Goal: Task Accomplishment & Management: Use online tool/utility

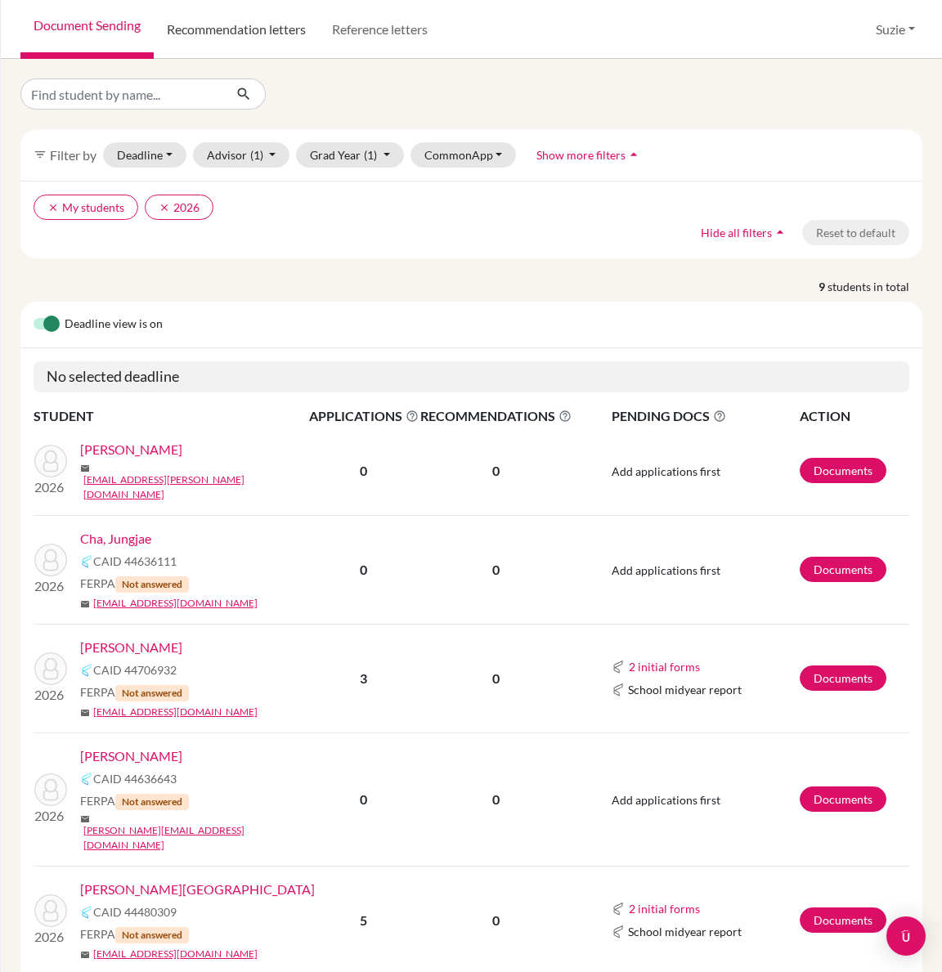
click at [219, 25] on link "Recommendation letters" at bounding box center [236, 29] width 165 height 59
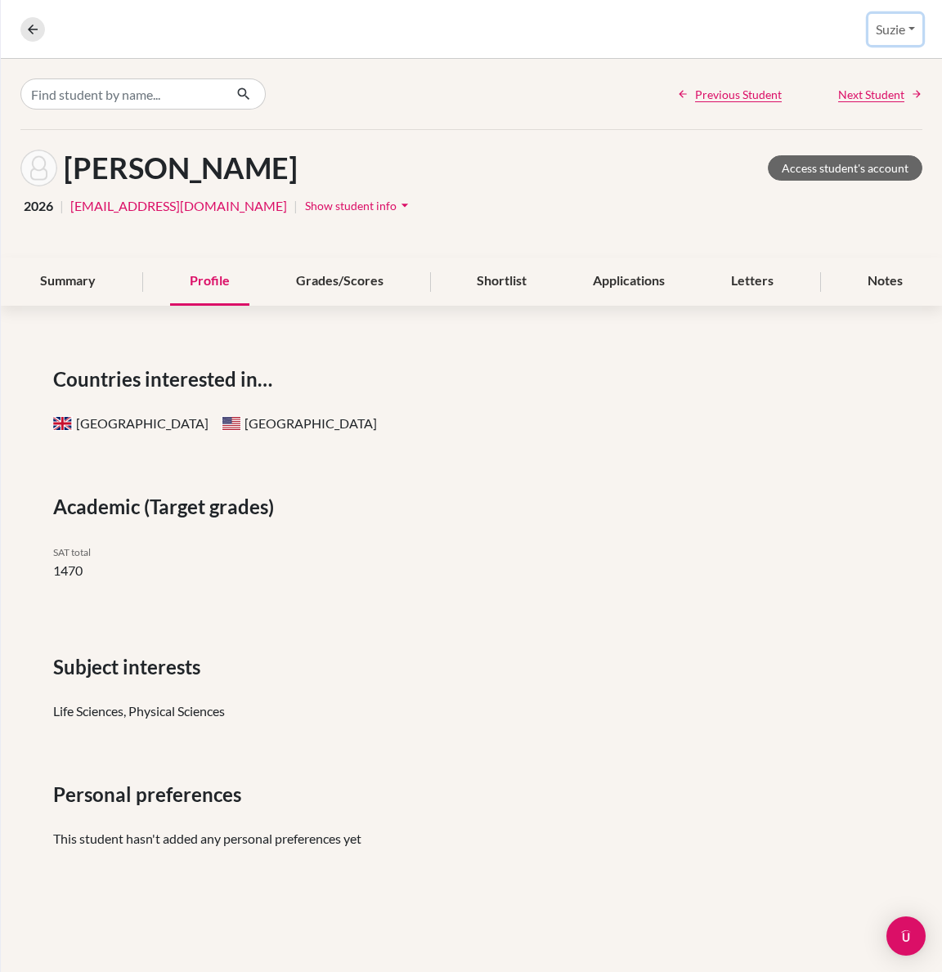
click at [894, 34] on button "Suzie" at bounding box center [895, 29] width 54 height 31
click at [25, 28] on icon at bounding box center [32, 29] width 15 height 15
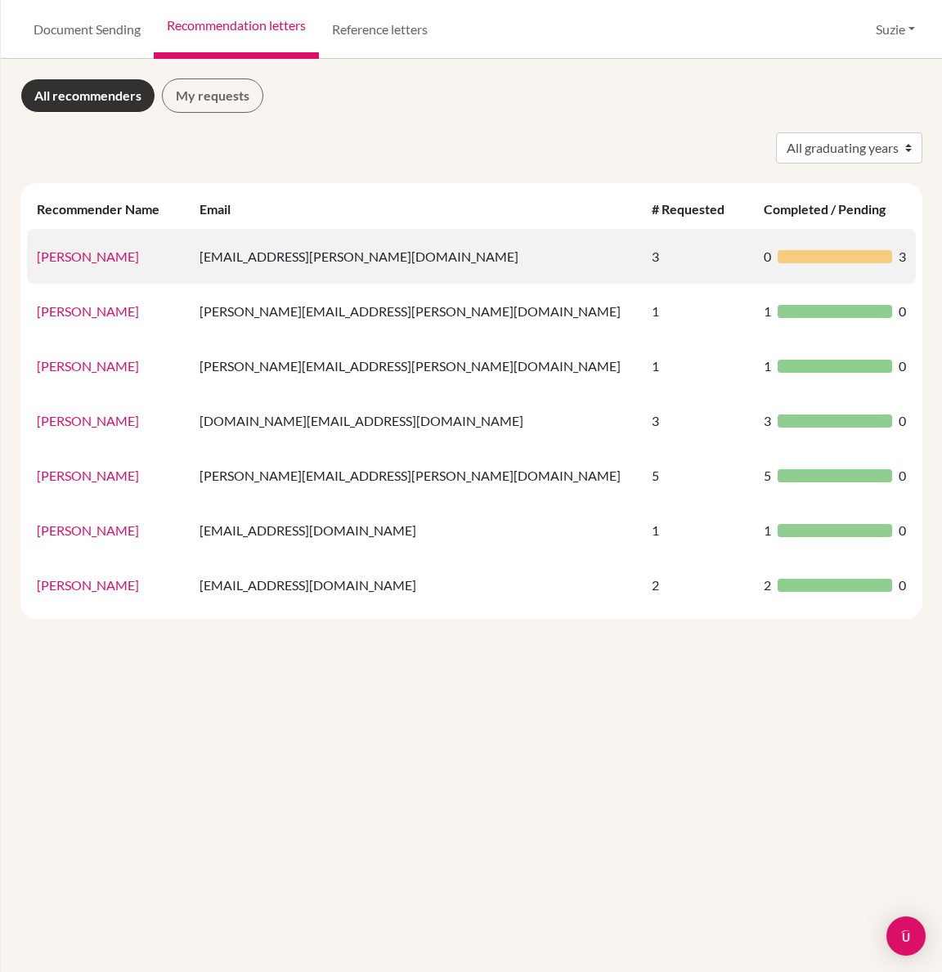
click at [874, 261] on div at bounding box center [835, 256] width 114 height 13
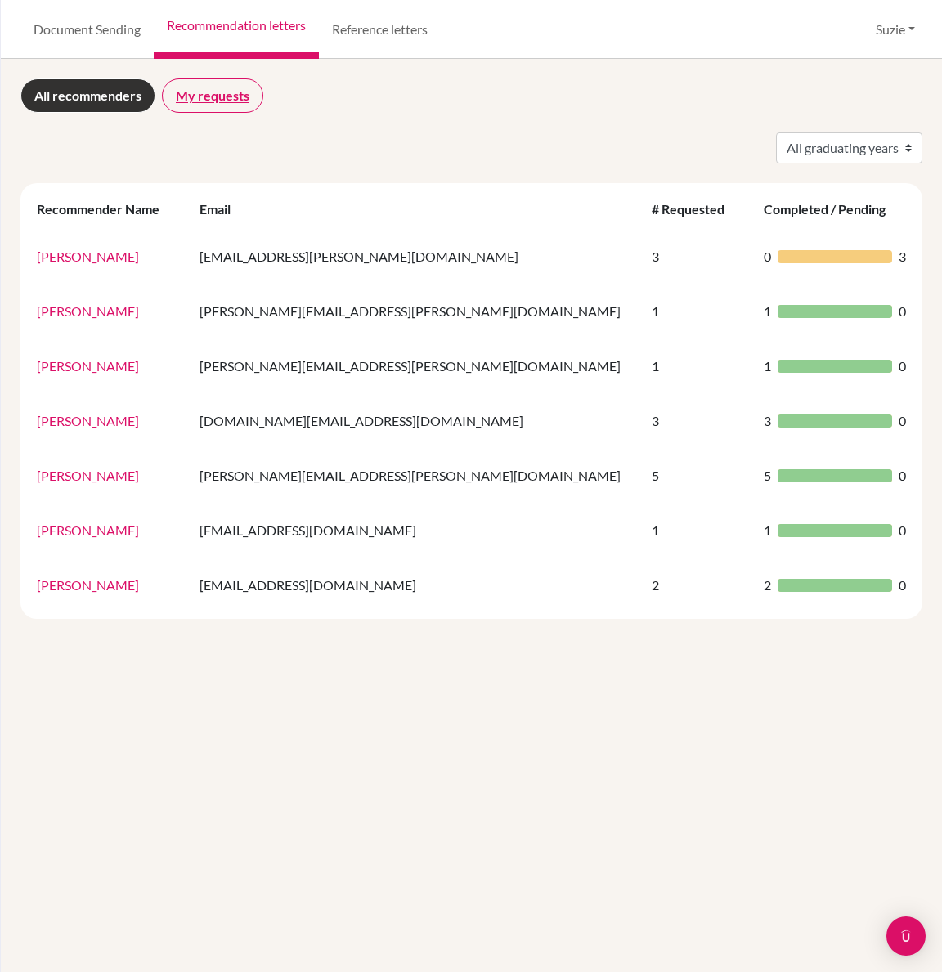
click at [204, 99] on link "My requests" at bounding box center [212, 95] width 101 height 34
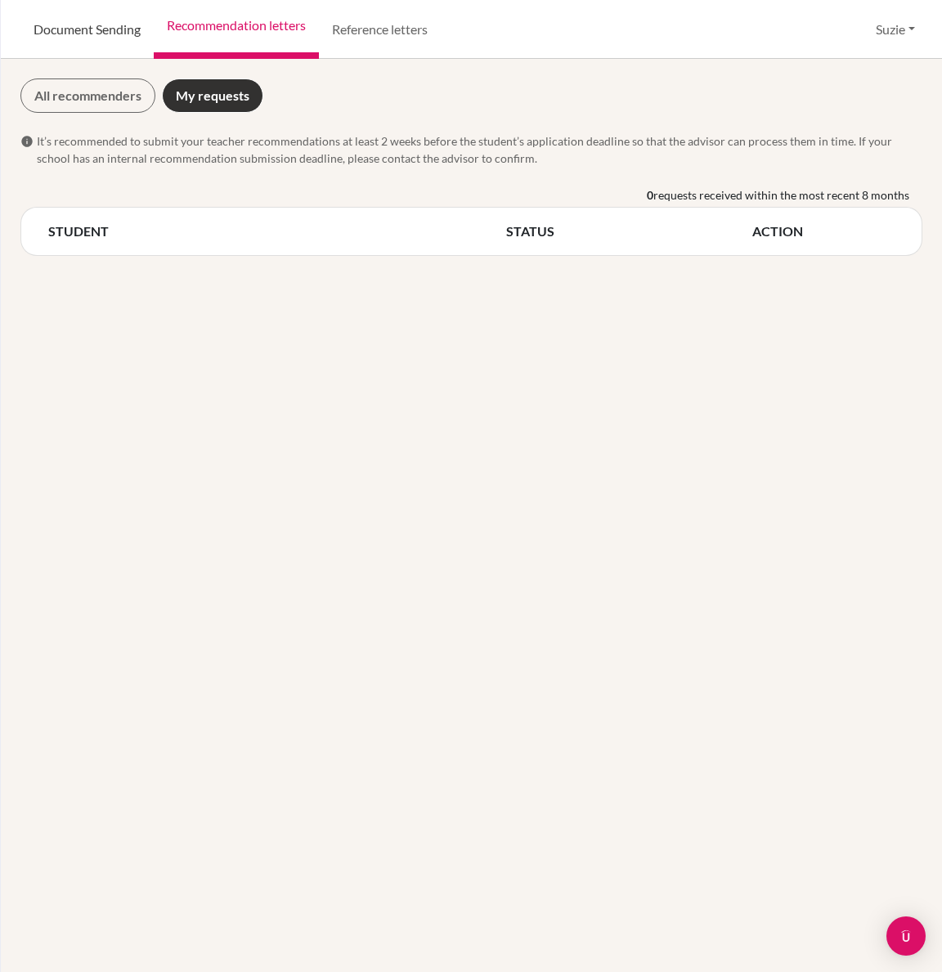
click at [89, 29] on link "Document Sending" at bounding box center [86, 29] width 133 height 59
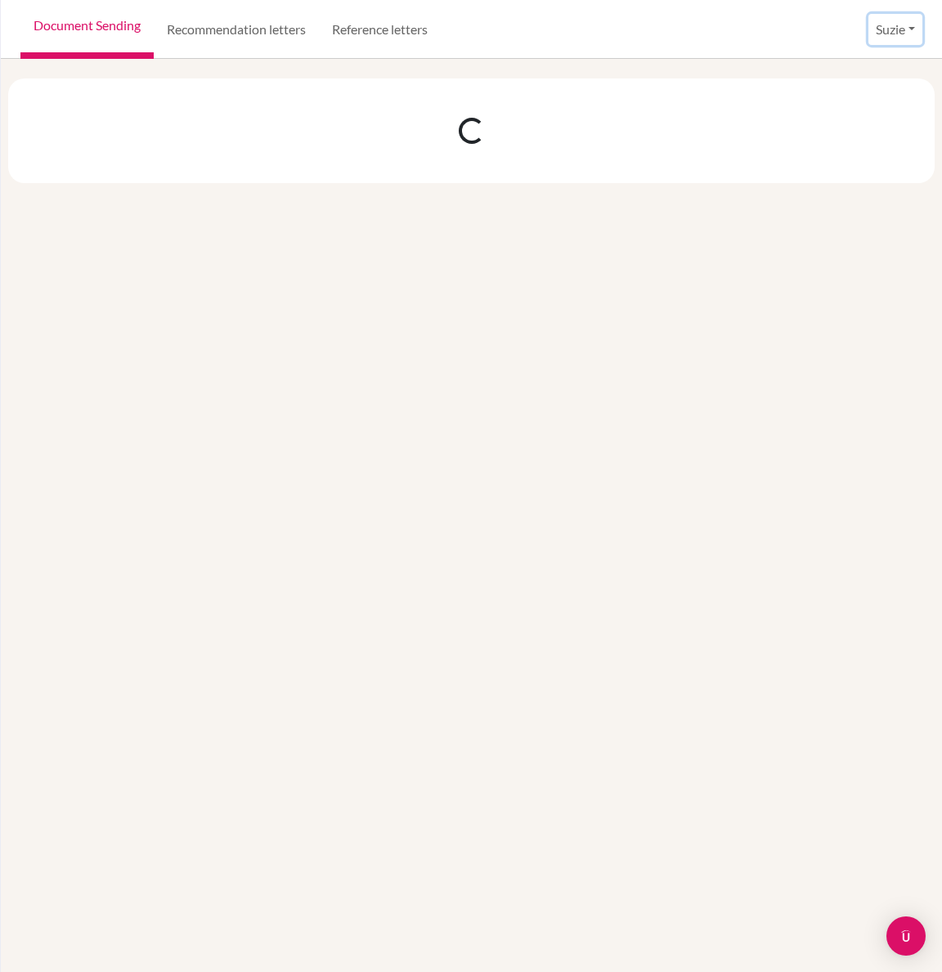
click at [891, 25] on button "Suzie" at bounding box center [895, 29] width 54 height 31
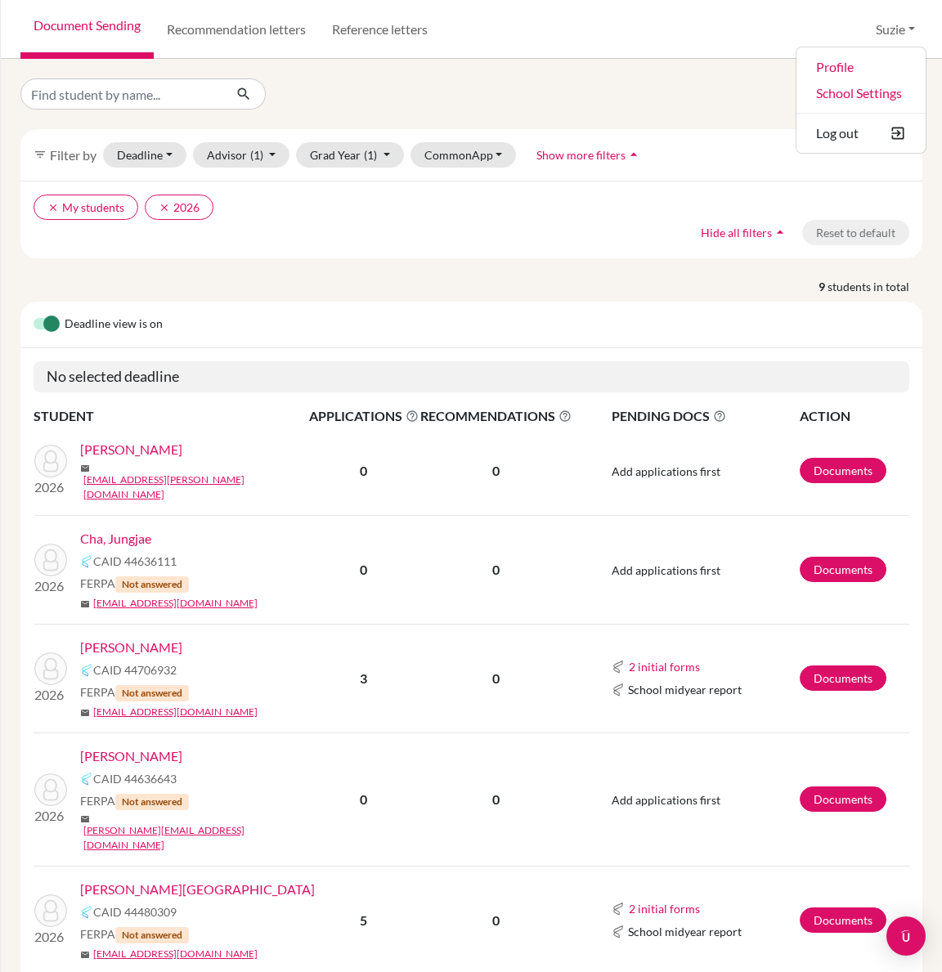
click at [578, 241] on div "clear My students clear 2026 Hide all filters arrow_drop_up Reset to default" at bounding box center [471, 220] width 902 height 78
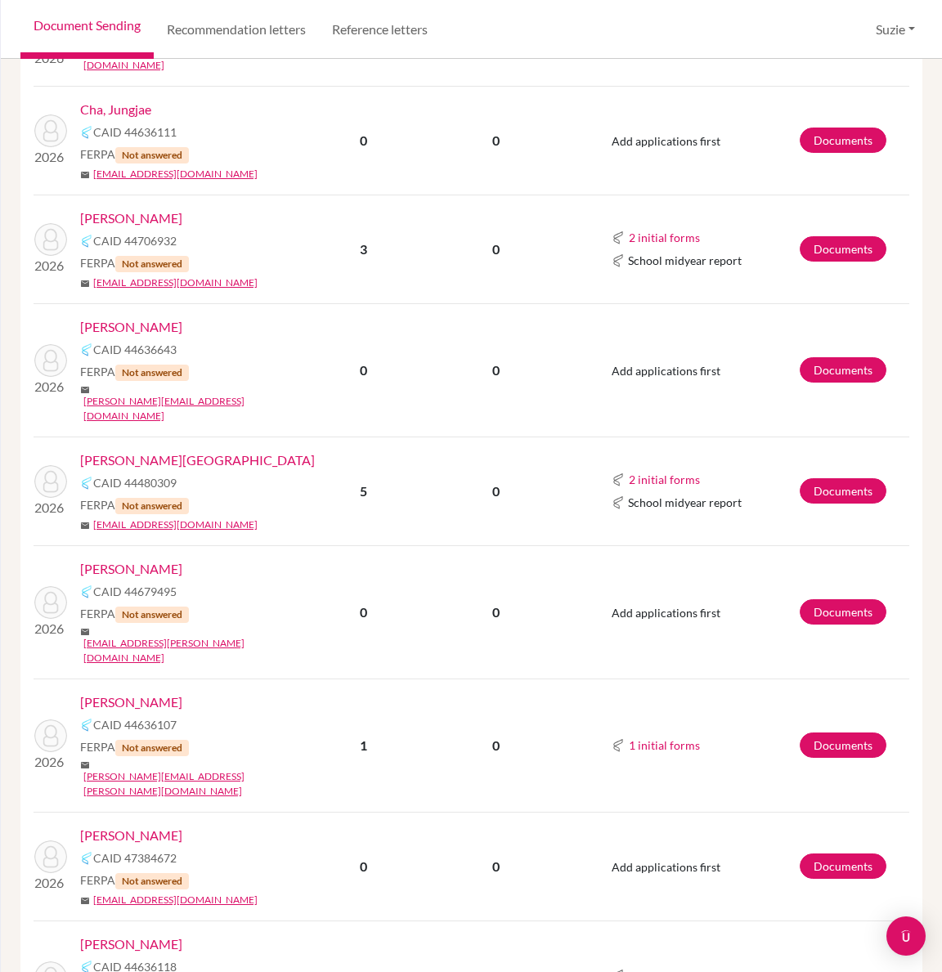
scroll to position [464, 0]
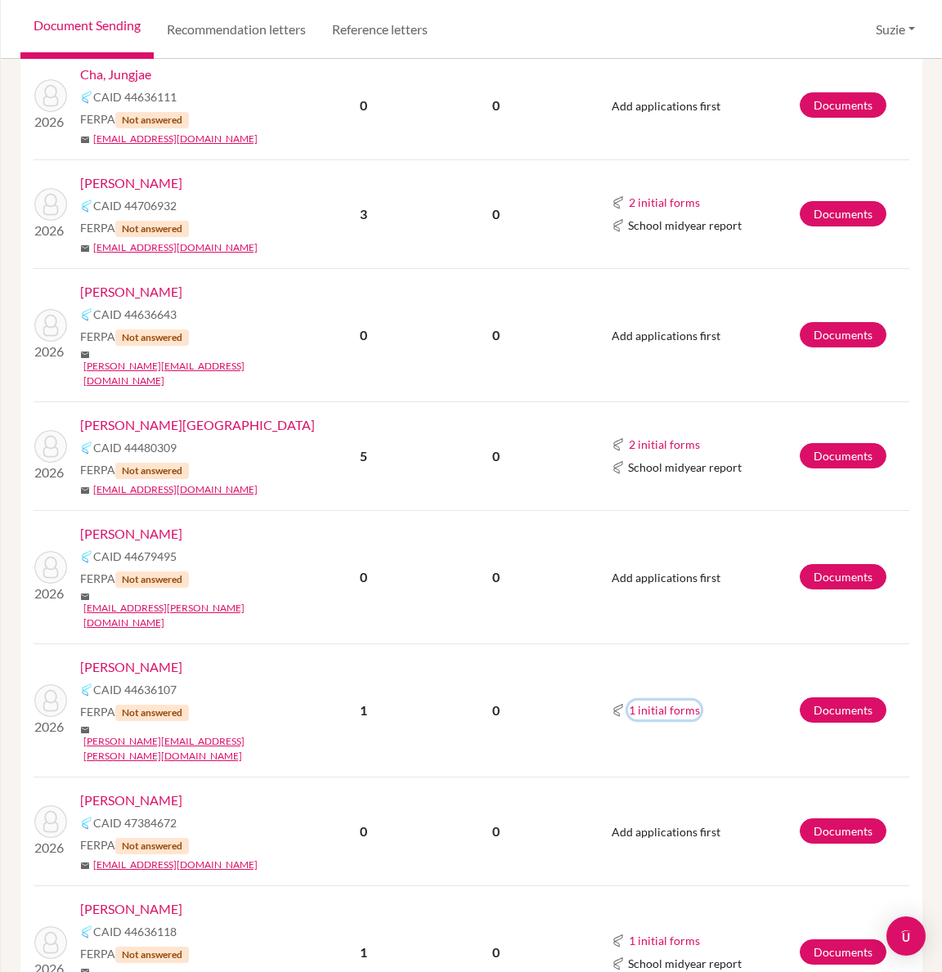
click at [675, 701] on button "1 initial forms" at bounding box center [664, 710] width 73 height 19
click at [662, 644] on td "1 initial forms School report" at bounding box center [685, 710] width 227 height 133
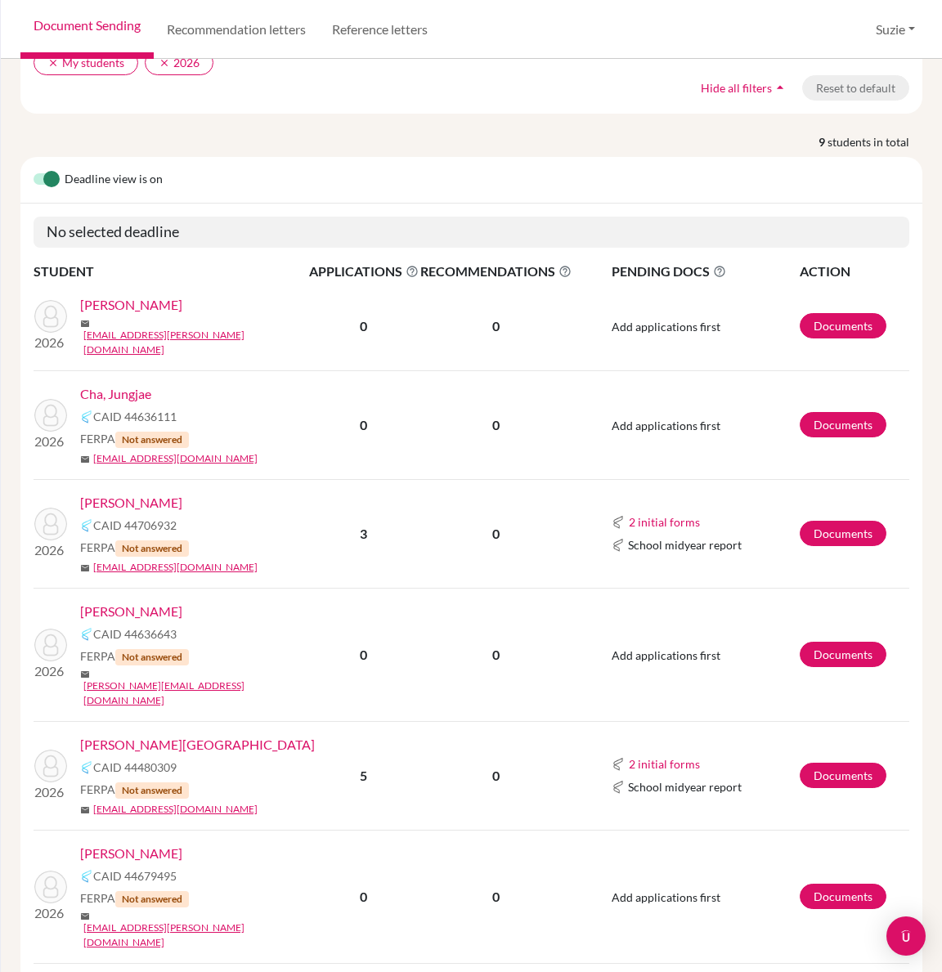
scroll to position [0, 0]
